Goal: Find specific page/section: Find specific page/section

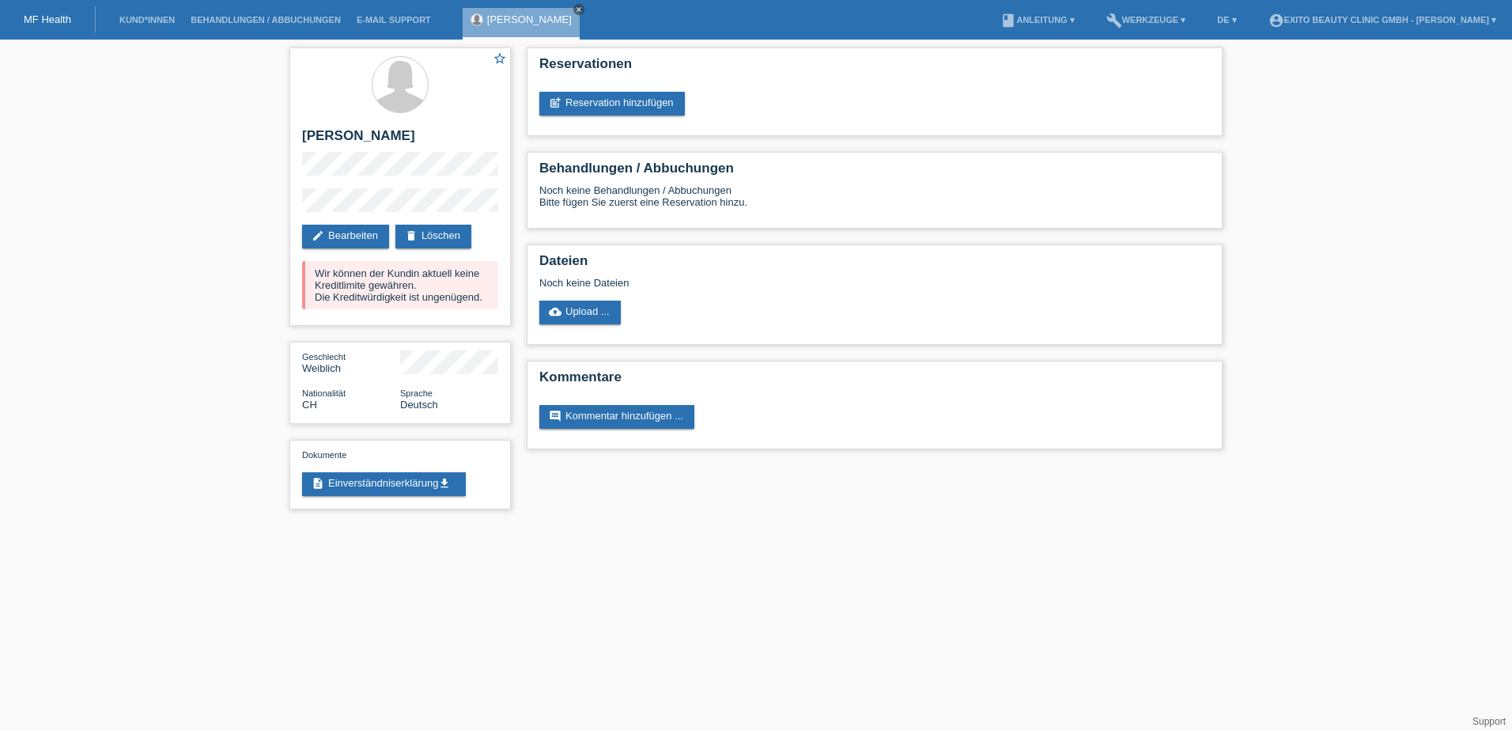
click at [575, 6] on icon "close" at bounding box center [579, 10] width 8 height 8
click at [148, 20] on link "Kund*innen" at bounding box center [147, 19] width 71 height 9
